Goal: Find specific page/section: Find specific page/section

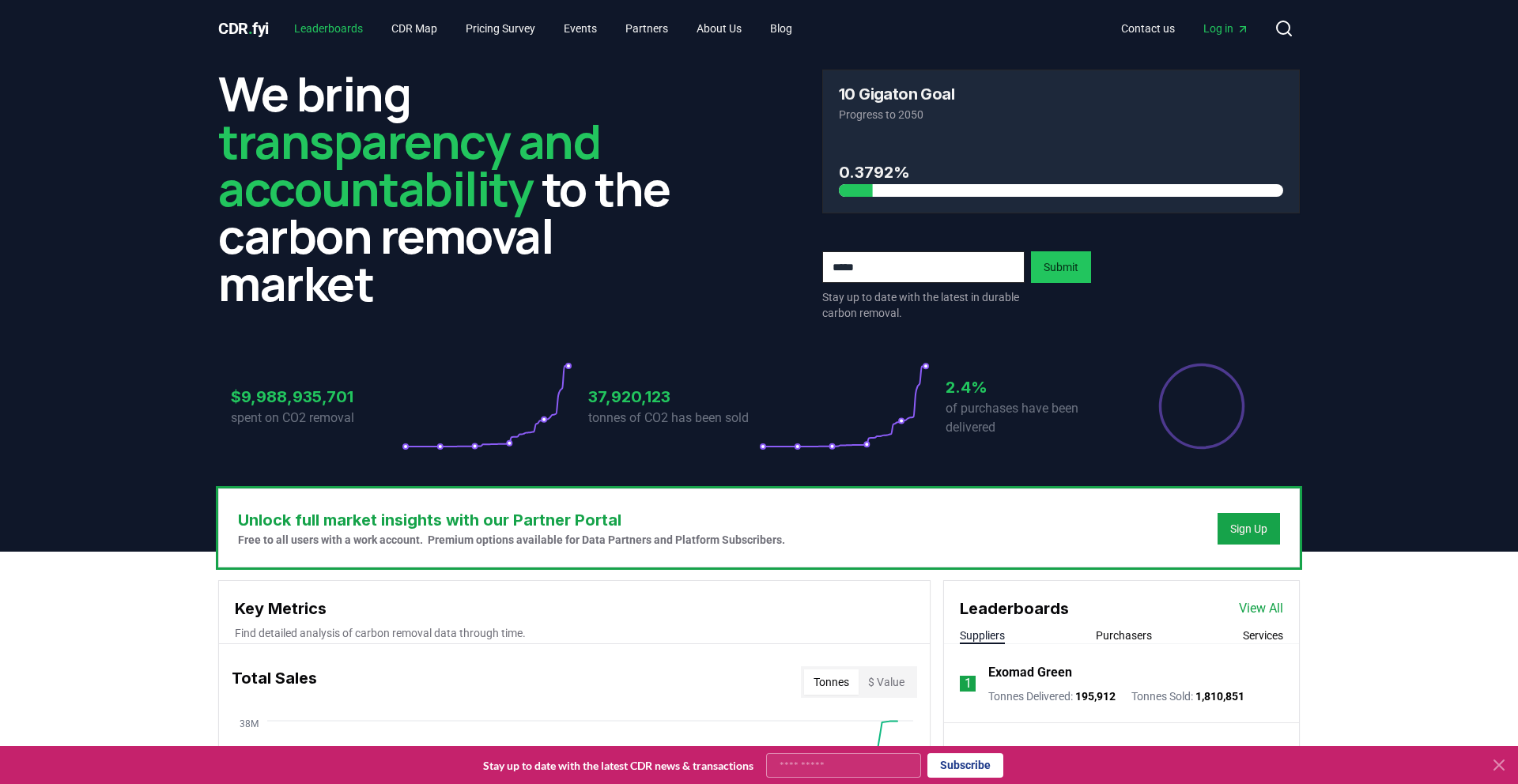
click at [344, 32] on link "Leaderboards" at bounding box center [329, 28] width 94 height 29
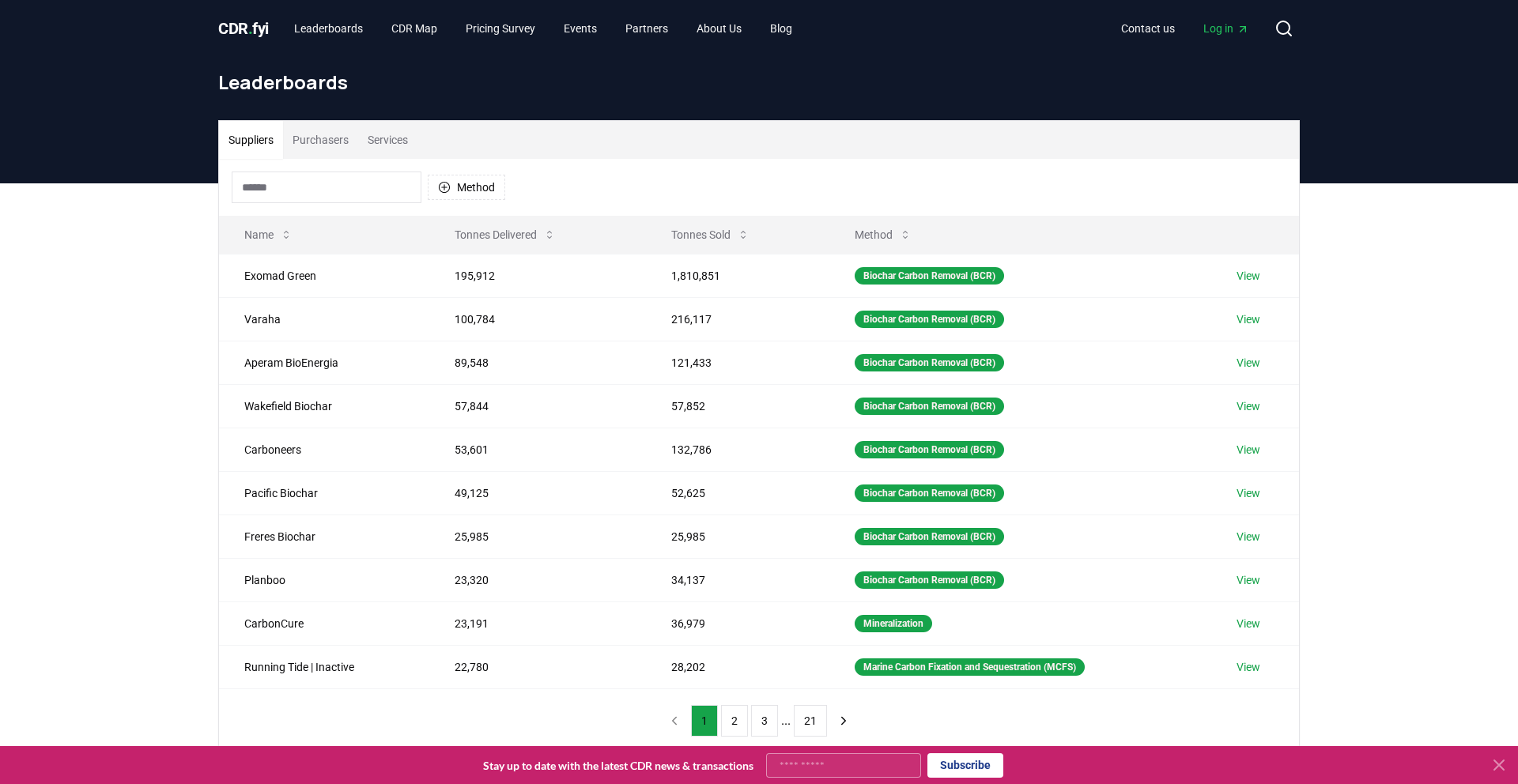
click at [396, 146] on button "Services" at bounding box center [388, 140] width 59 height 38
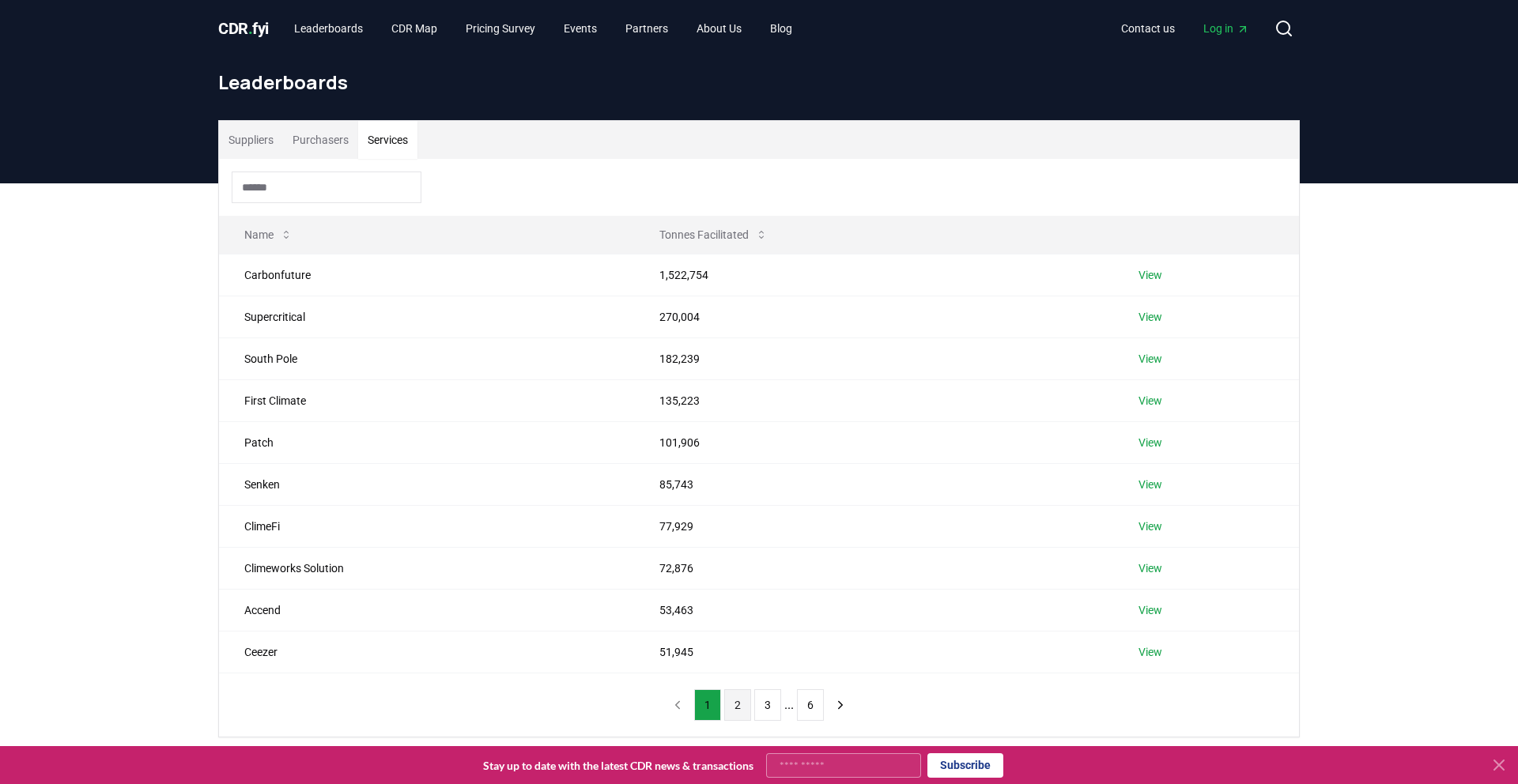
click at [736, 712] on button "2" at bounding box center [737, 704] width 27 height 31
click at [1152, 363] on link "View" at bounding box center [1152, 358] width 24 height 16
